Goal: Task Accomplishment & Management: Manage account settings

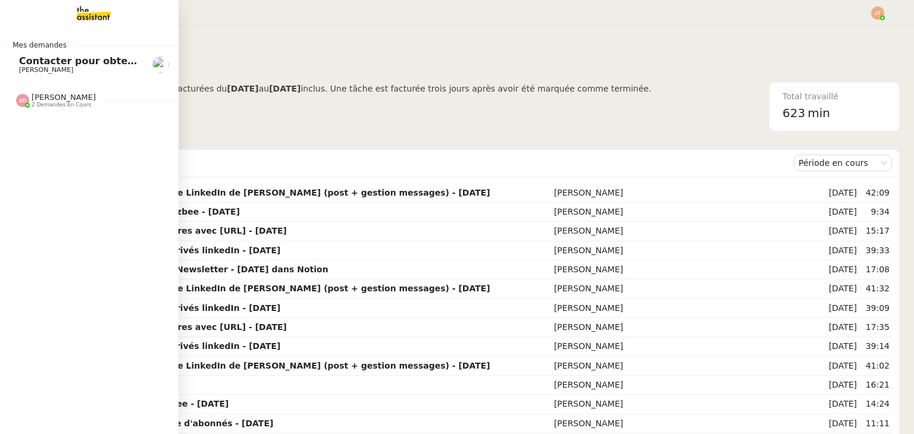
click at [73, 69] on span "[PERSON_NAME]" at bounding box center [79, 70] width 120 height 7
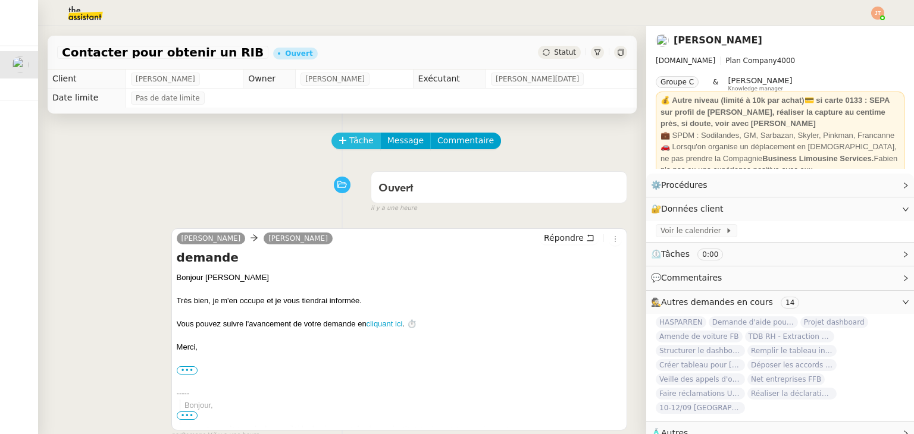
click at [355, 143] on span "Tâche" at bounding box center [361, 141] width 24 height 14
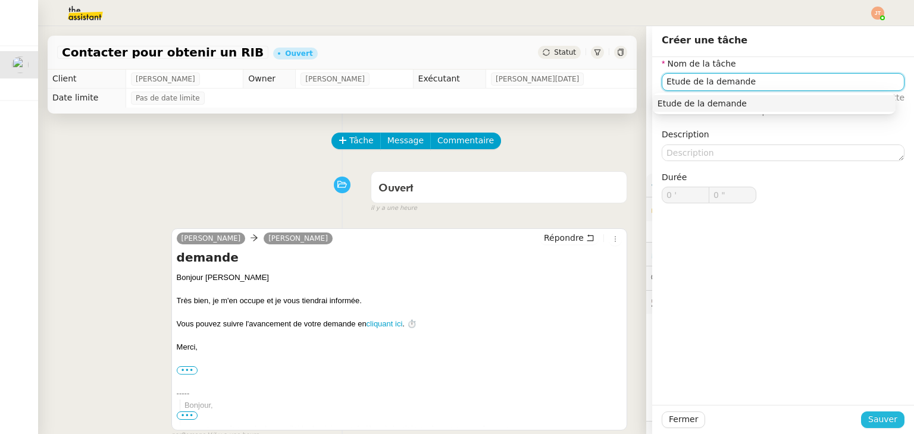
type input "Etude de la demande"
click at [893, 417] on button "Sauver" at bounding box center [882, 420] width 43 height 17
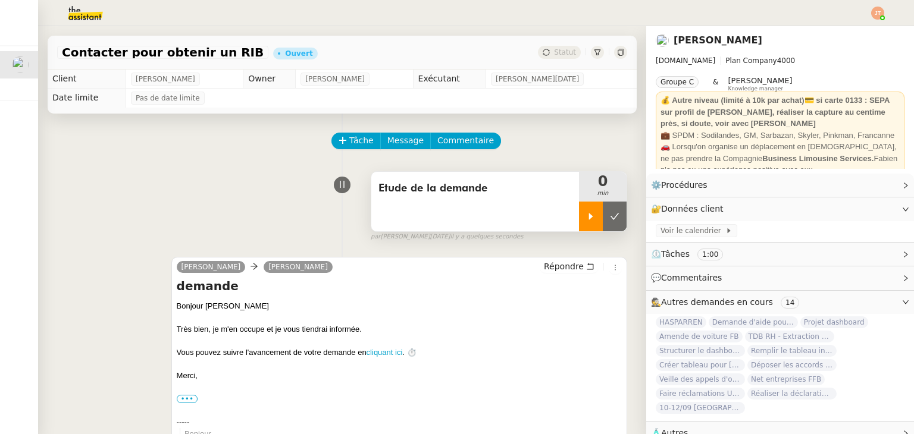
click at [581, 223] on div at bounding box center [591, 217] width 24 height 30
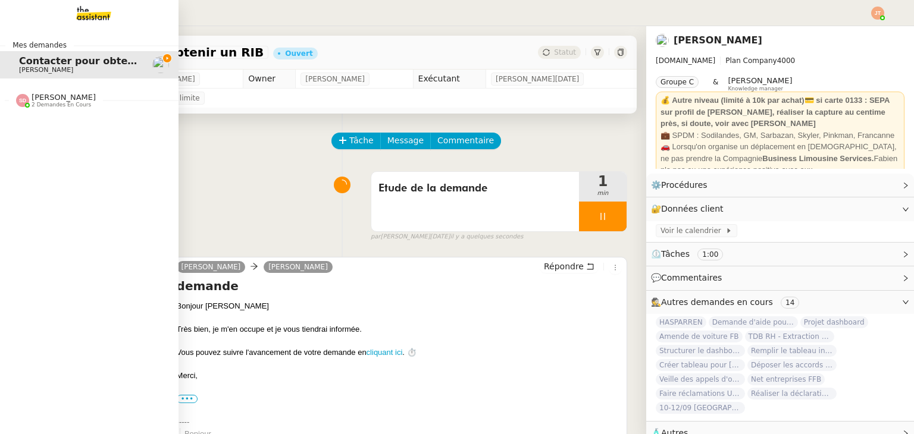
click at [65, 108] on span "2 demandes en cours" at bounding box center [62, 105] width 60 height 7
click at [62, 108] on span "2 demandes en cours" at bounding box center [62, 105] width 60 height 7
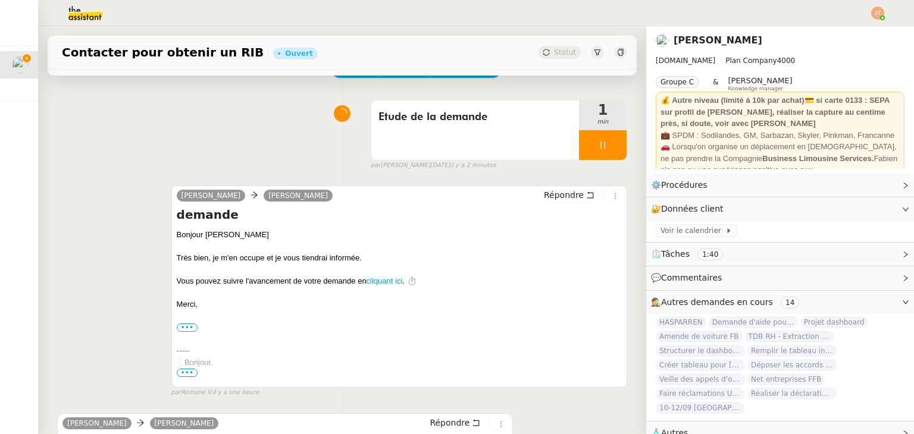
scroll to position [337, 0]
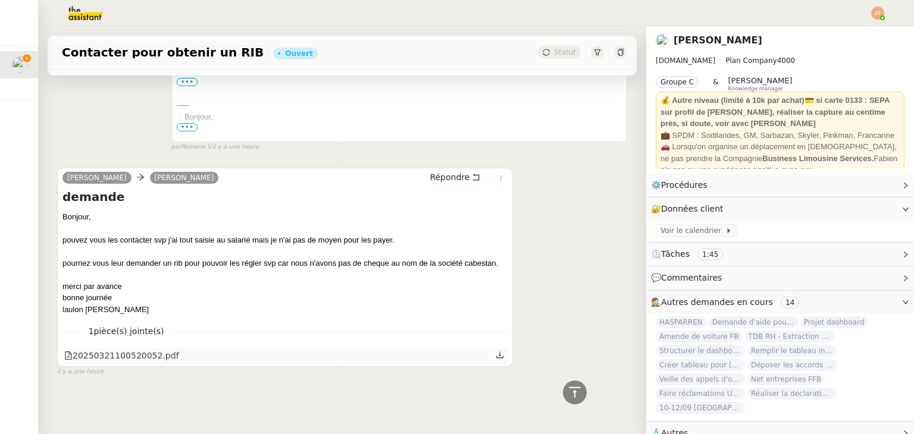
click at [496, 351] on icon at bounding box center [500, 355] width 8 height 8
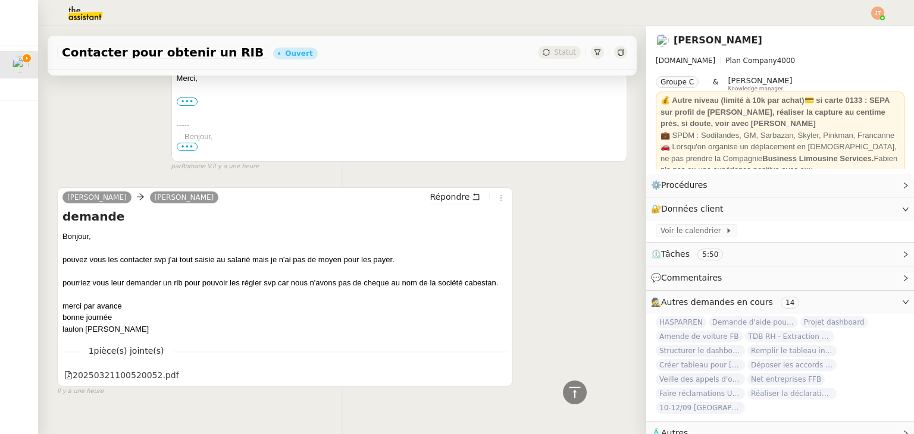
scroll to position [0, 0]
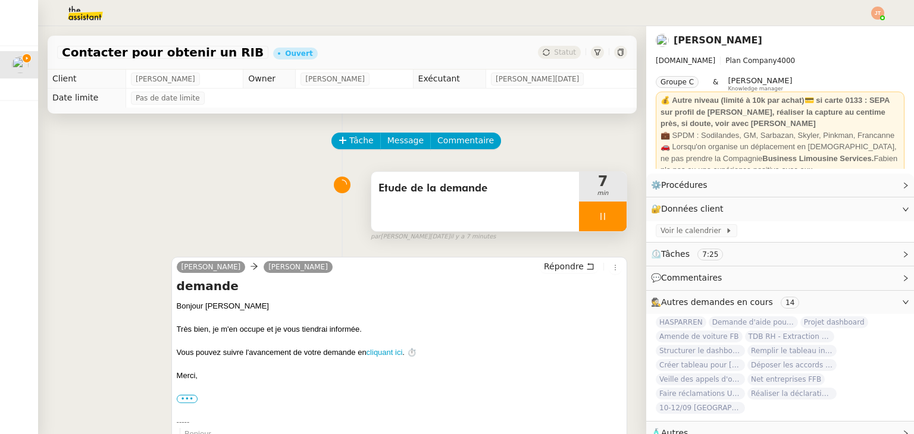
click at [580, 201] on div "7 min" at bounding box center [603, 187] width 48 height 30
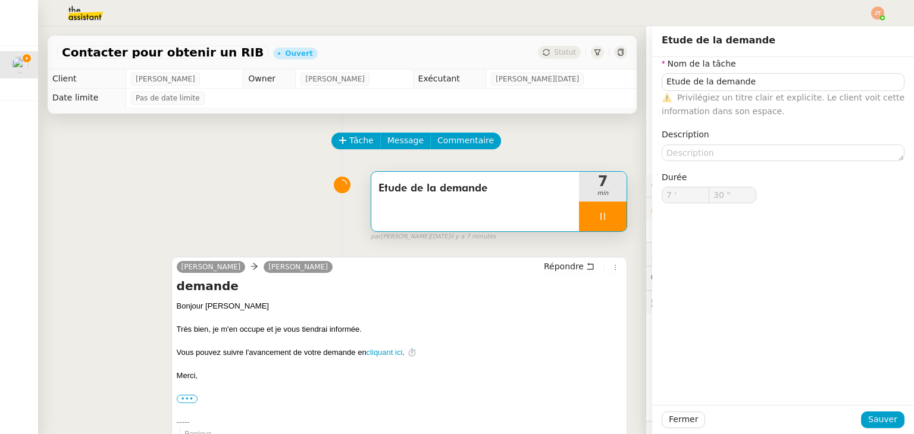
click at [600, 220] on icon at bounding box center [602, 216] width 4 height 7
click at [603, 220] on button at bounding box center [615, 217] width 24 height 30
type input "Etude de la demande"
type input "7 '"
type input "30 ""
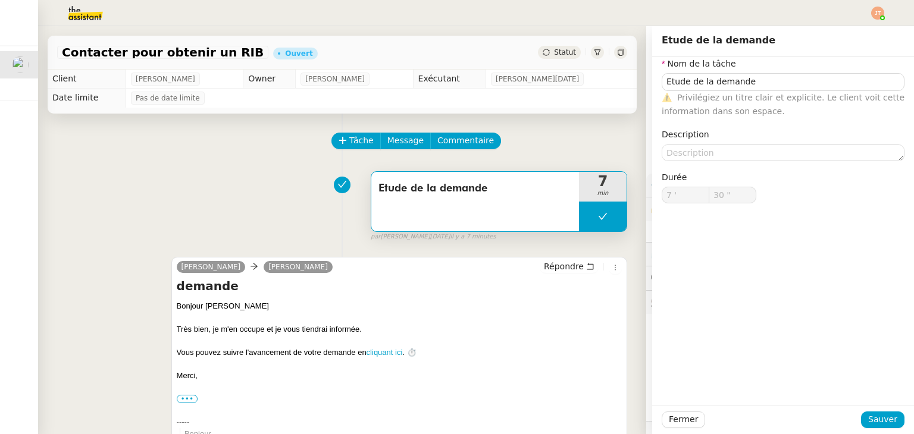
type input "Etude de la demande"
type input "7 '"
type input "30 ""
type input "Etude de la demande"
type input "7 '"
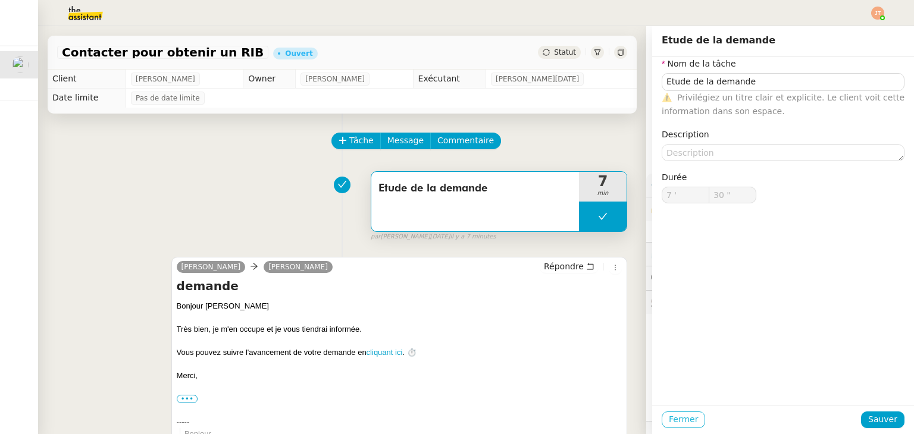
type input "30 ""
click at [674, 415] on span "Fermer" at bounding box center [683, 420] width 29 height 14
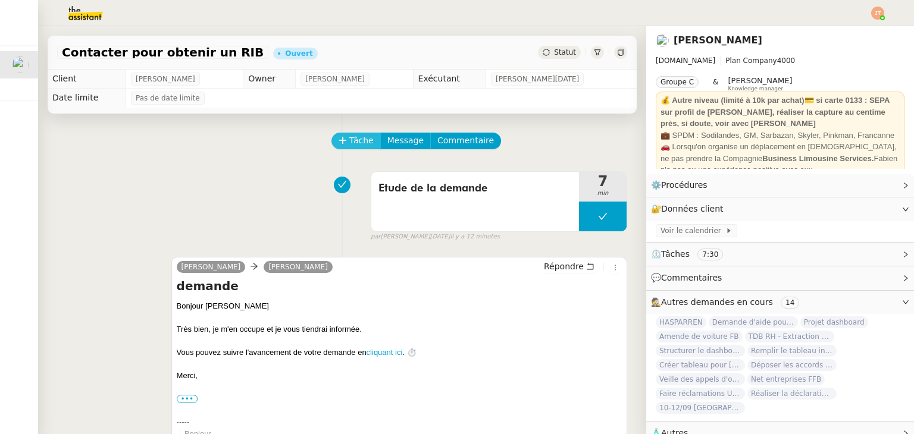
click at [350, 145] on span "Tâche" at bounding box center [361, 141] width 24 height 14
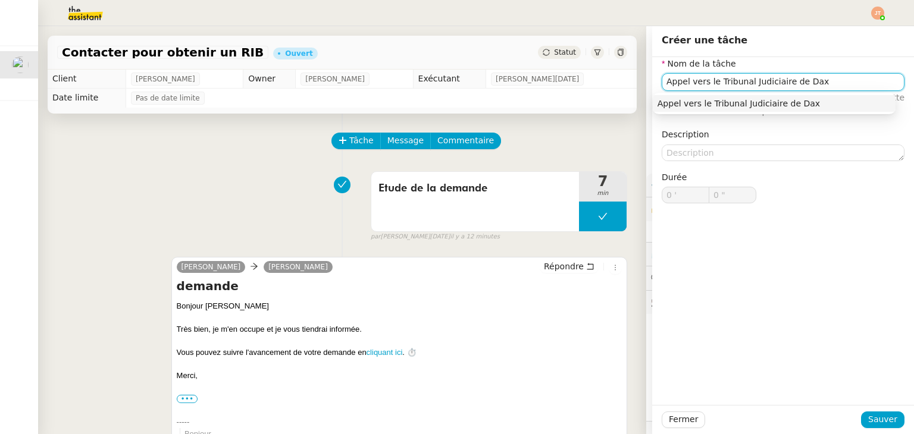
type input "Appel vers le Tribunal Judiciaire de Dax"
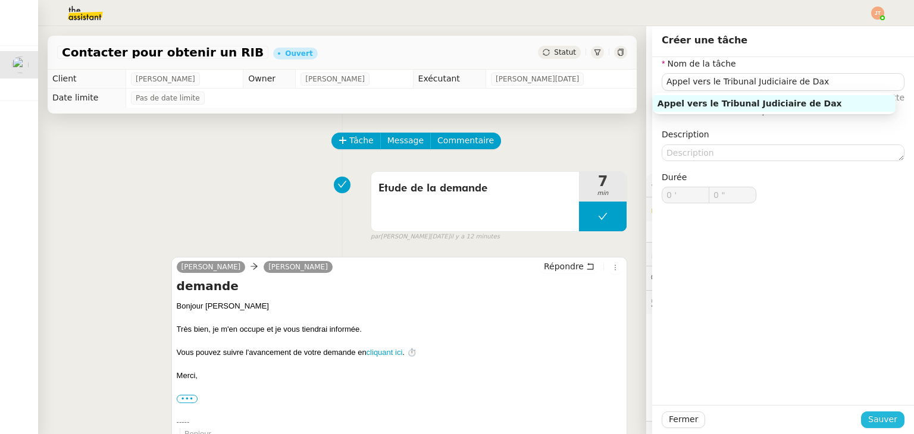
click at [872, 425] on span "Sauver" at bounding box center [882, 420] width 29 height 14
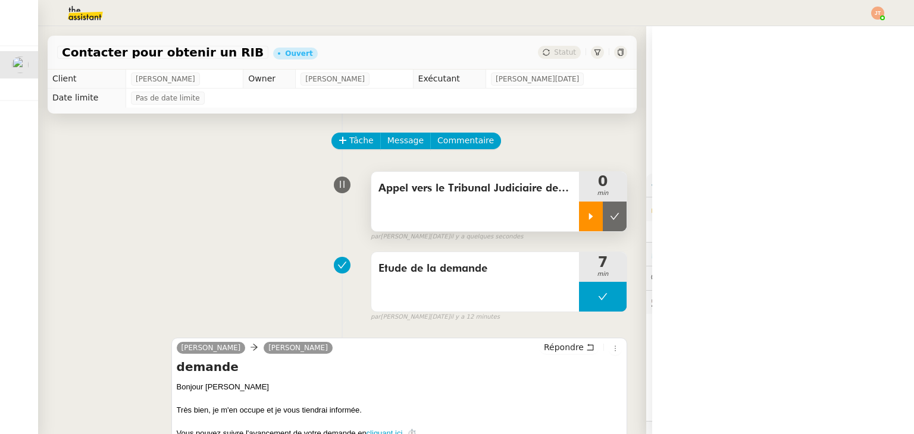
click at [579, 213] on div at bounding box center [591, 217] width 24 height 30
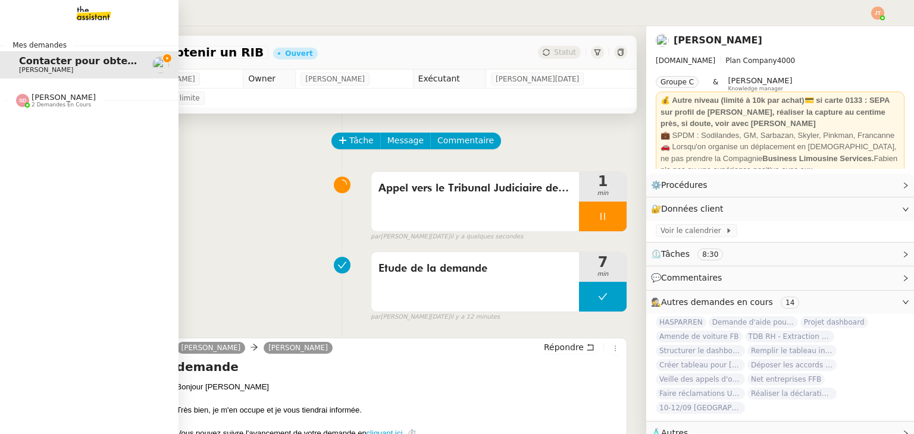
click at [46, 103] on span "2 demandes en cours" at bounding box center [62, 105] width 60 height 7
click at [52, 152] on span "TDB RH - Extraction et mise à jour Absences / Turnover - [DATE]" at bounding box center [190, 150] width 343 height 11
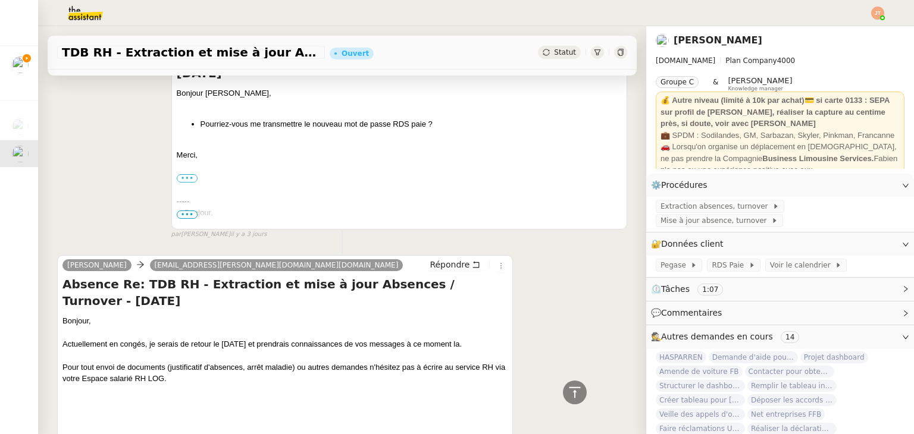
scroll to position [655, 0]
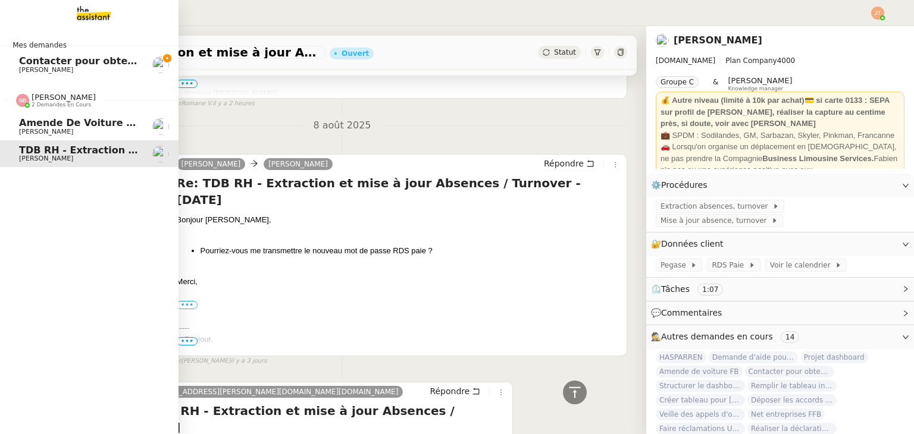
click at [10, 126] on link "Amende de voiture FB [PERSON_NAME]" at bounding box center [89, 126] width 179 height 27
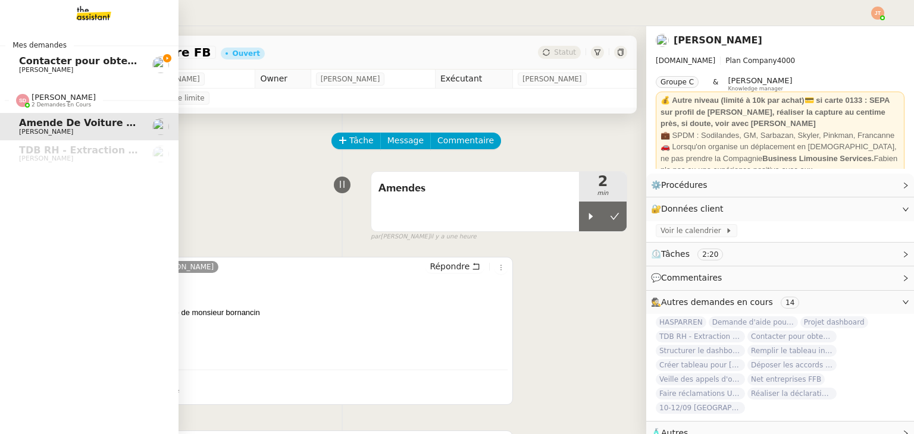
click at [19, 65] on span "Contacter pour obtenir un RIB" at bounding box center [99, 60] width 161 height 11
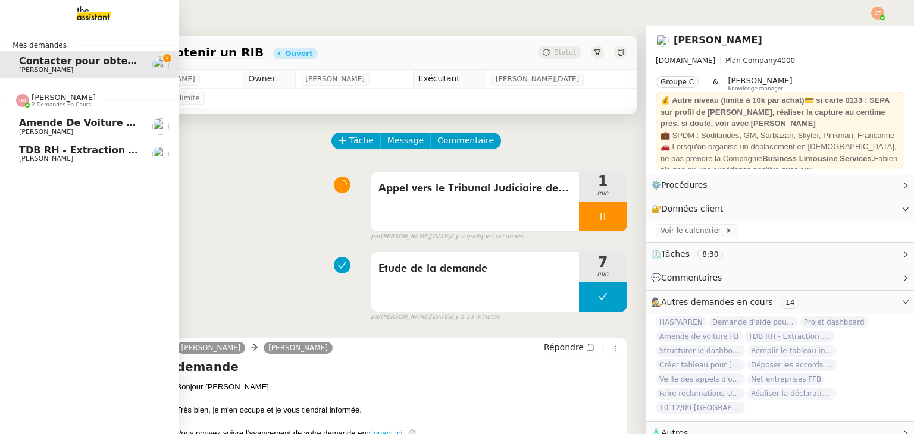
click at [53, 102] on span "2 demandes en cours" at bounding box center [62, 105] width 60 height 7
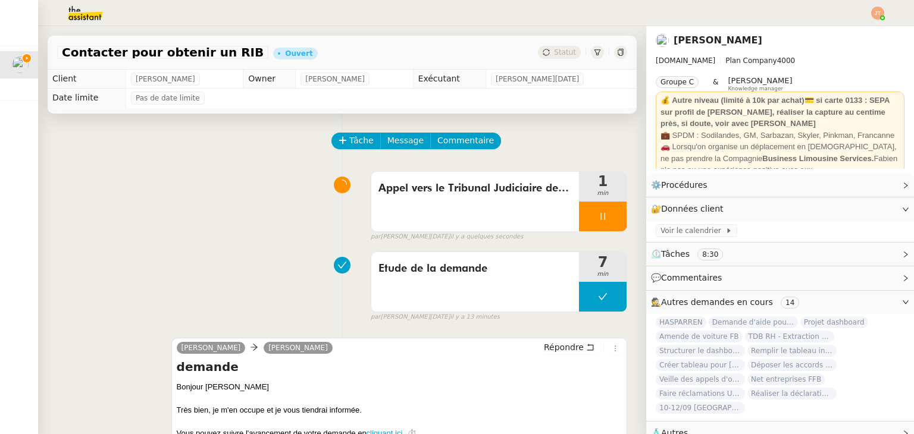
click at [162, 191] on div "Appel vers le Tribunal Judiciaire de Dax 1 min false par [PERSON_NAME][DATE] il…" at bounding box center [342, 204] width 570 height 76
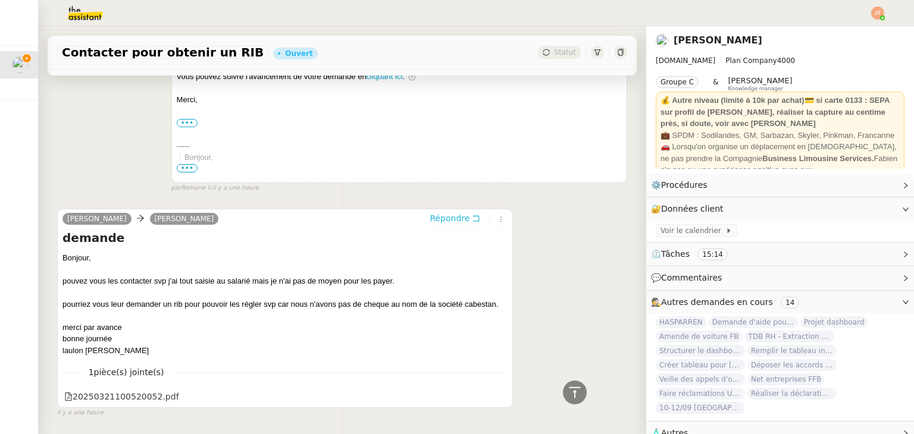
click at [440, 214] on span "Répondre" at bounding box center [450, 218] width 40 height 12
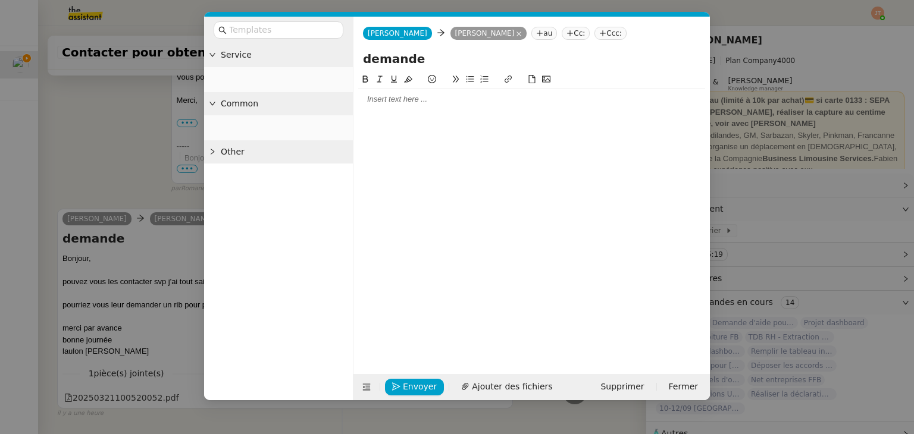
scroll to position [449, 0]
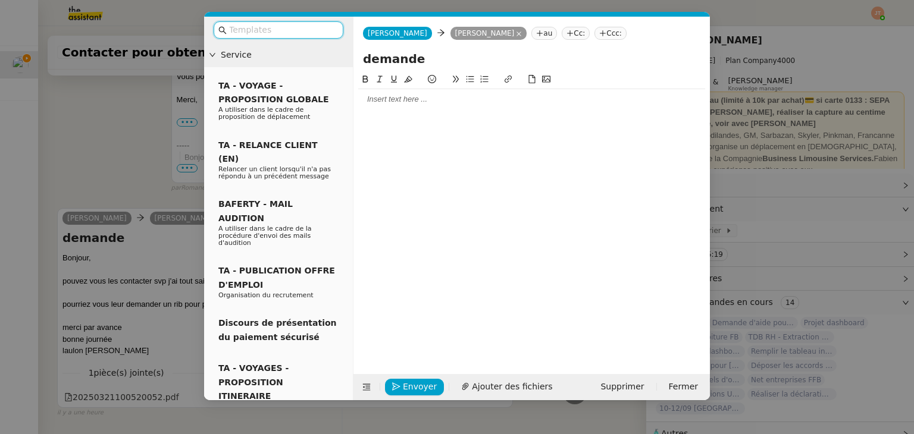
click at [390, 103] on div at bounding box center [531, 99] width 347 height 11
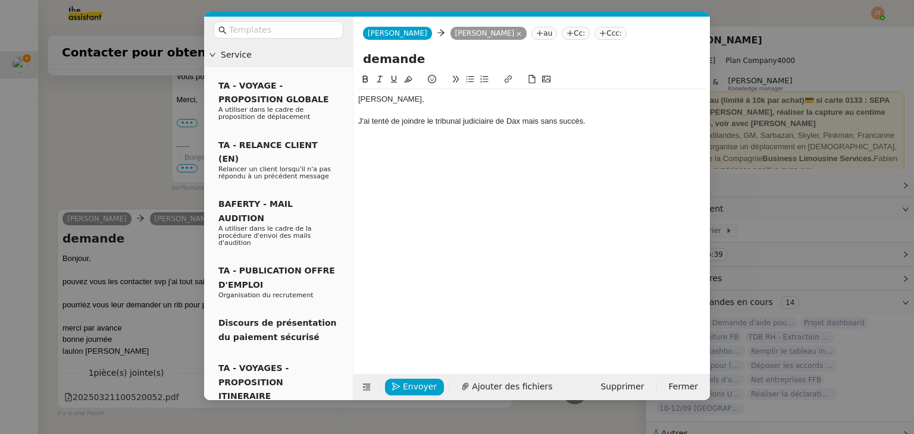
scroll to position [507, 0]
click at [534, 117] on div "J'ai tenté de joindre le tribunal judiciaire de Dax mais sans succès." at bounding box center [531, 121] width 347 height 11
click at [534, 112] on div at bounding box center [531, 110] width 347 height 11
click at [531, 123] on div "J'ai tenté de joindre le tribunal judiciaire de Dax mais sans succès." at bounding box center [531, 121] width 347 height 11
click at [0, 0] on lt-span ", mais" at bounding box center [0, 0] width 0 height 0
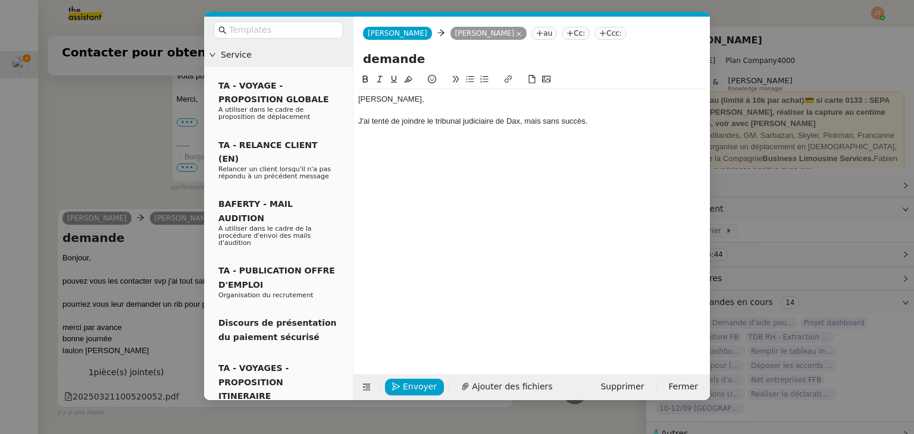
click at [425, 121] on div "J'ai tenté de joindre le tribunal judiciaire de Dax, mais sans succès." at bounding box center [531, 121] width 347 height 11
click at [672, 126] on div "J'ai tenté de joindre avant fermeture à 17h00 le tribunal judiciaire de [GEOGRA…" at bounding box center [531, 127] width 347 height 22
click at [680, 126] on div "J'ai tenté de joindre avant fermeture à 17h00 le tribunal judiciaire de [GEOGRA…" at bounding box center [531, 127] width 347 height 22
click at [412, 182] on div at bounding box center [531, 187] width 347 height 11
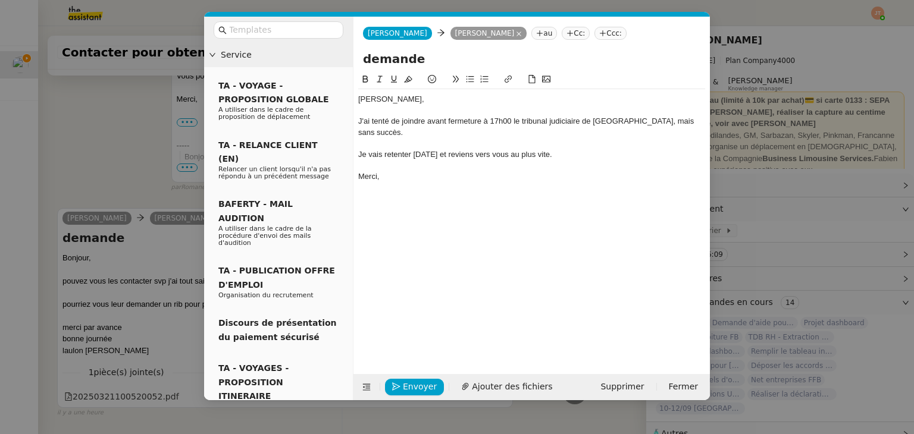
click at [90, 158] on nz-modal-container "Service TA - VOYAGE - PROPOSITION GLOBALE A utiliser dans le cadre de propositi…" at bounding box center [457, 217] width 914 height 434
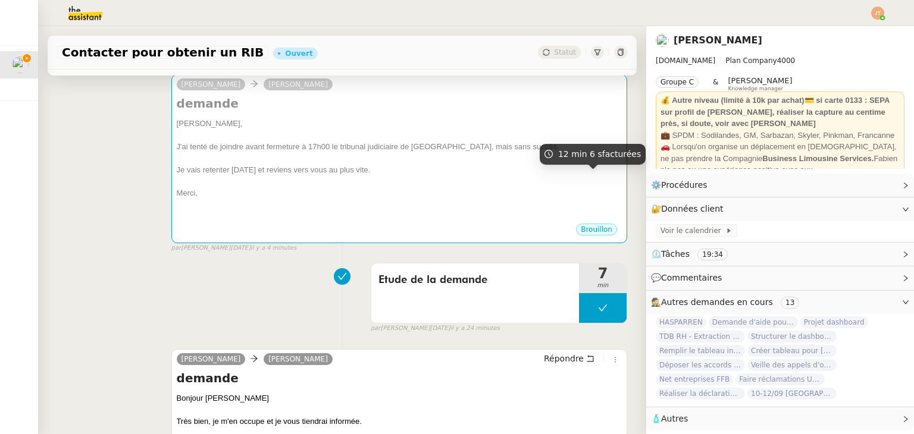
scroll to position [238, 0]
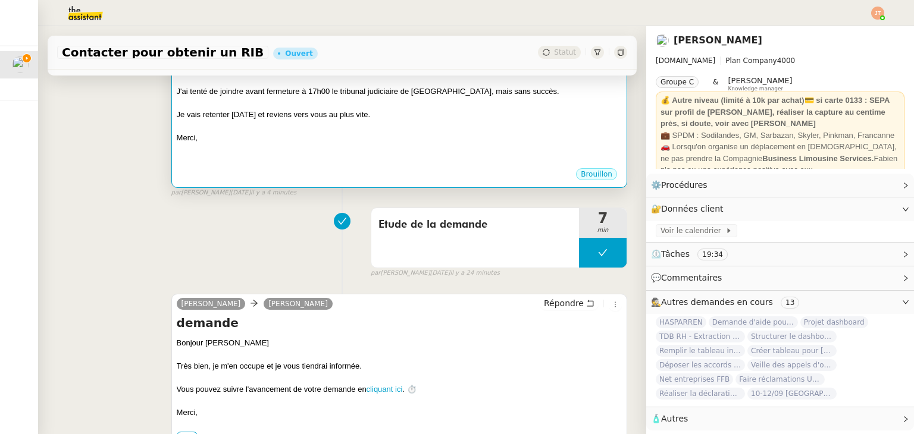
click at [357, 172] on div "Brouillon" at bounding box center [399, 176] width 445 height 18
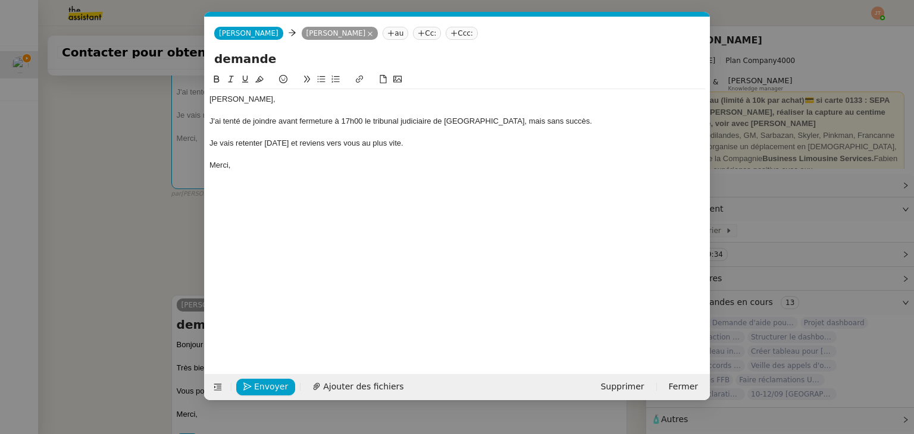
scroll to position [0, 25]
click at [273, 381] on span "Envoyer" at bounding box center [271, 387] width 34 height 14
click at [273, 381] on span "Confirmer l'envoi" at bounding box center [289, 387] width 71 height 14
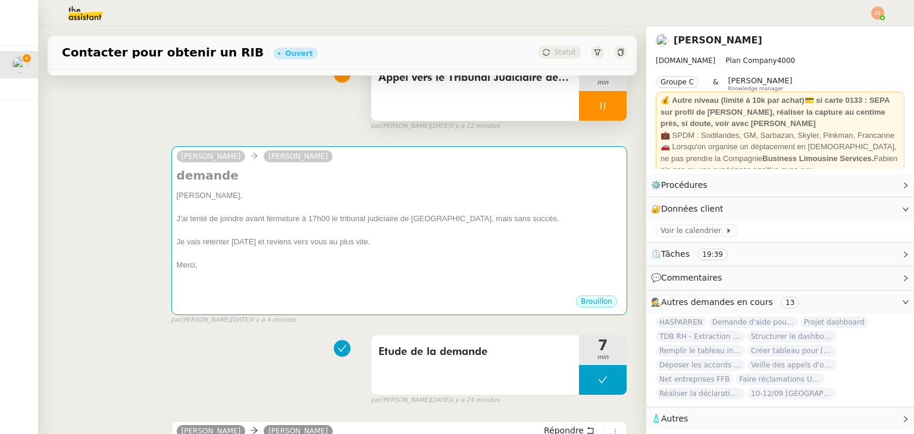
scroll to position [0, 0]
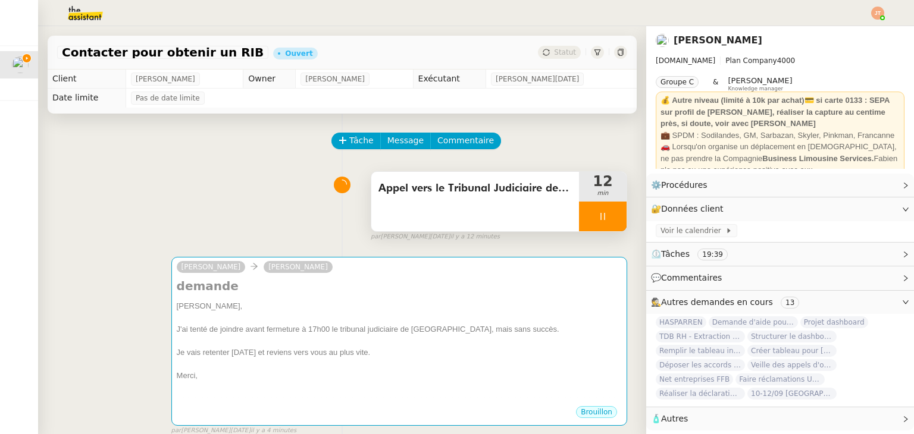
click at [579, 204] on div at bounding box center [603, 217] width 48 height 30
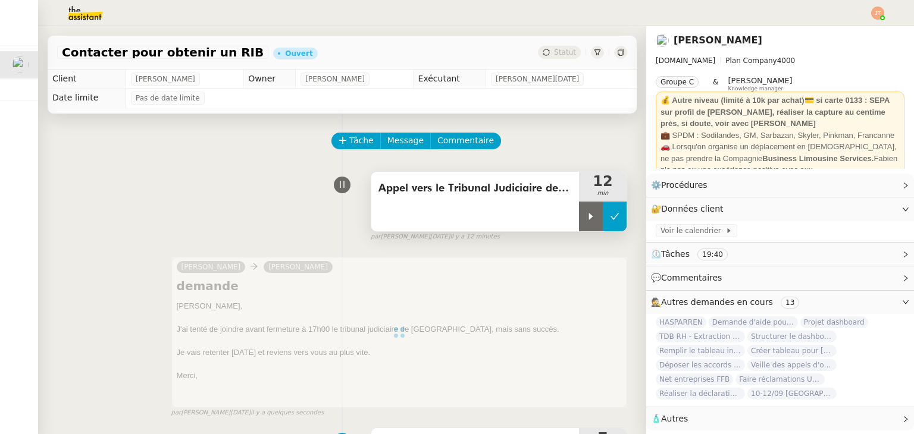
click at [610, 219] on icon at bounding box center [615, 217] width 10 height 10
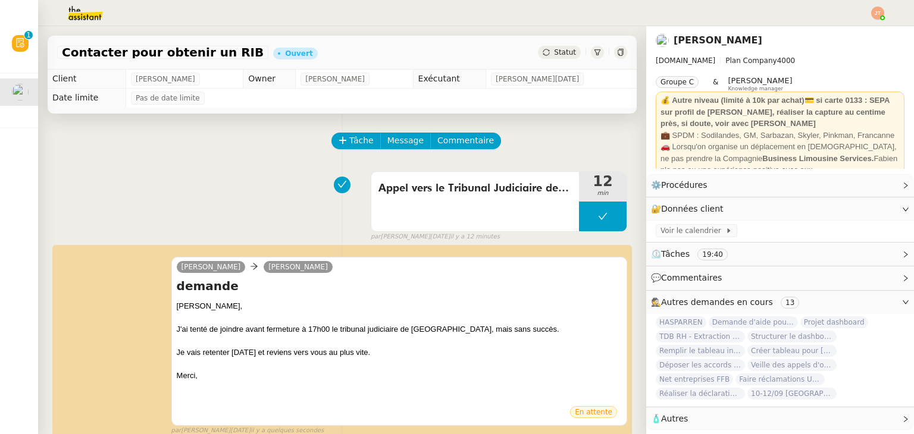
click at [554, 48] on span "Statut" at bounding box center [565, 52] width 22 height 8
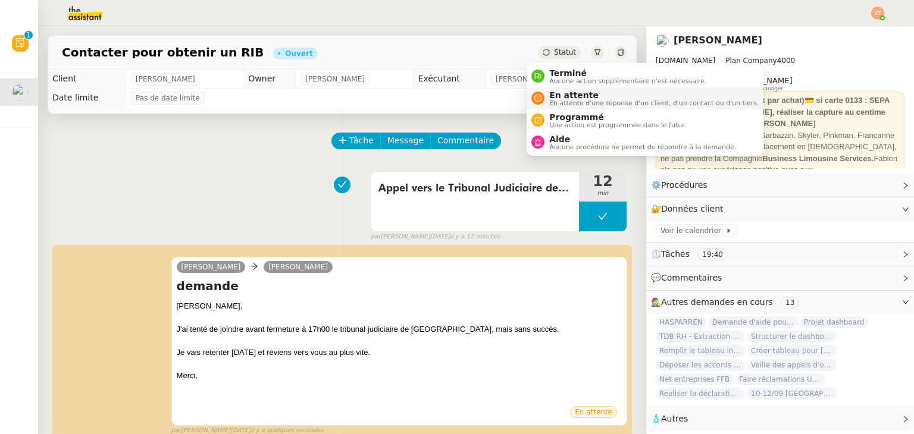
click at [553, 92] on span "En attente" at bounding box center [653, 95] width 209 height 10
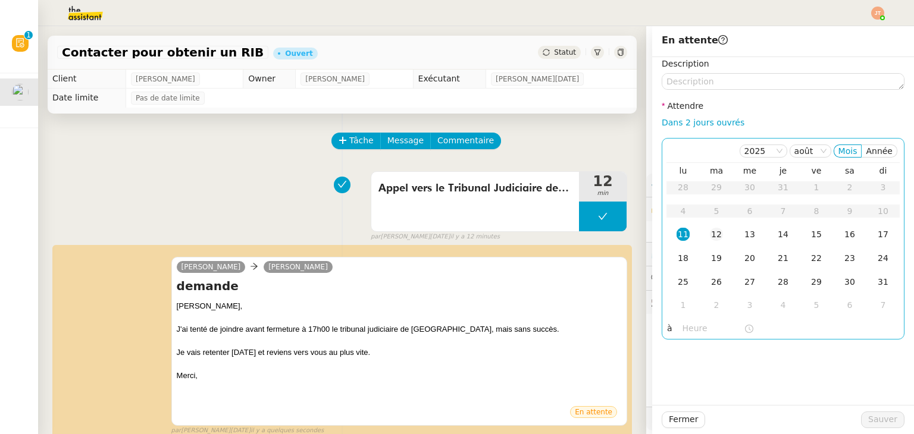
click at [710, 234] on div "12" at bounding box center [716, 234] width 13 height 13
click at [682, 325] on input "text" at bounding box center [712, 329] width 61 height 14
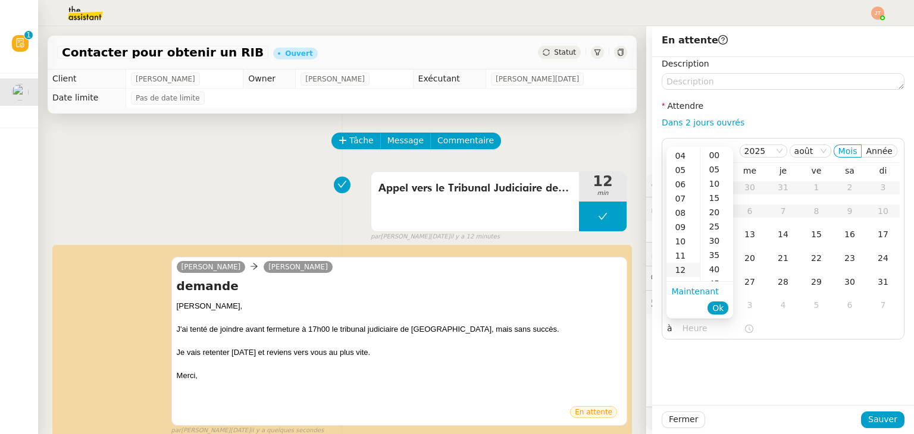
scroll to position [60, 0]
click at [682, 249] on div "11" at bounding box center [682, 253] width 33 height 14
click at [715, 155] on div "00" at bounding box center [716, 155] width 33 height 14
type input "11:00"
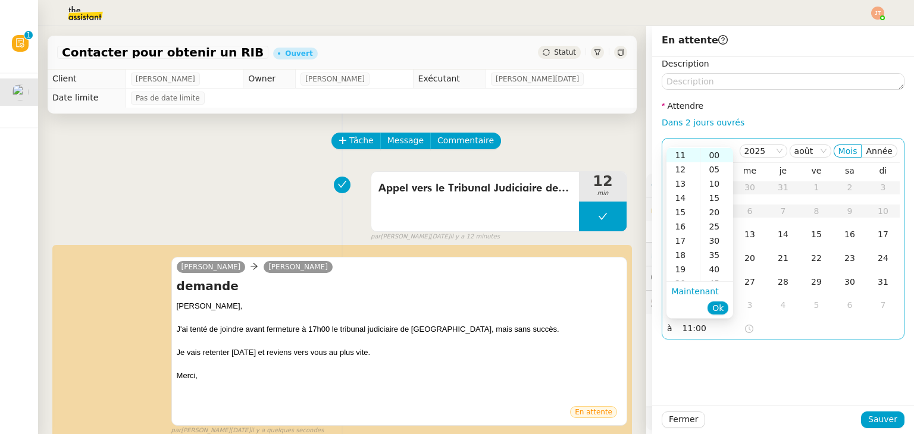
click at [719, 310] on span "Ok" at bounding box center [717, 308] width 11 height 12
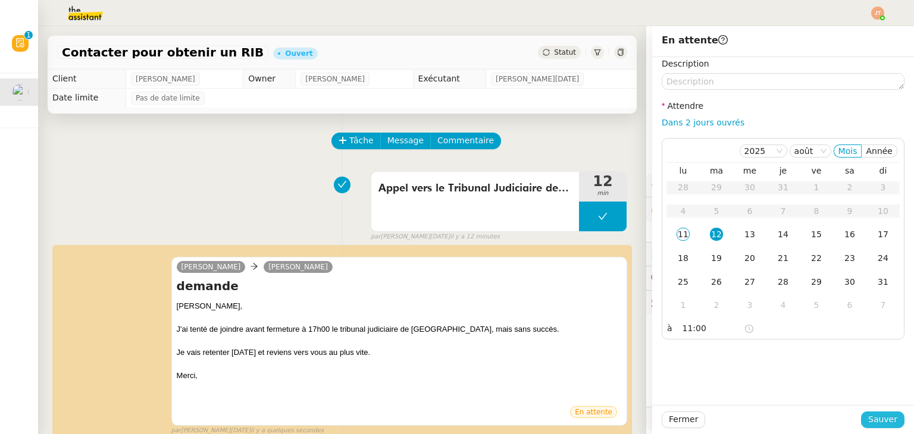
click at [868, 419] on span "Sauver" at bounding box center [882, 420] width 29 height 14
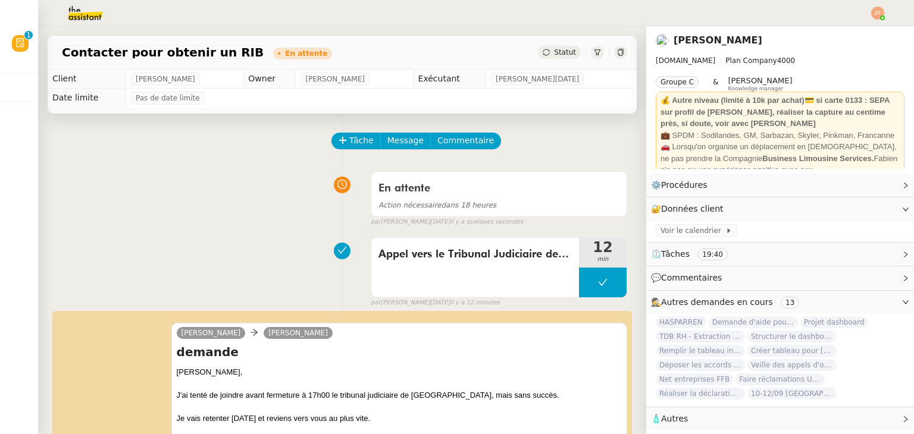
click at [876, 15] on img at bounding box center [877, 13] width 13 height 13
click at [863, 34] on li "Suivi" at bounding box center [845, 34] width 77 height 17
